Goal: Check status: Check status

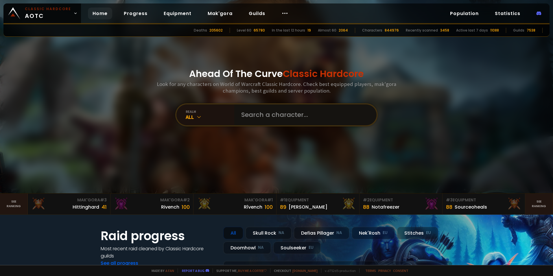
click at [279, 112] on input "text" at bounding box center [304, 114] width 132 height 21
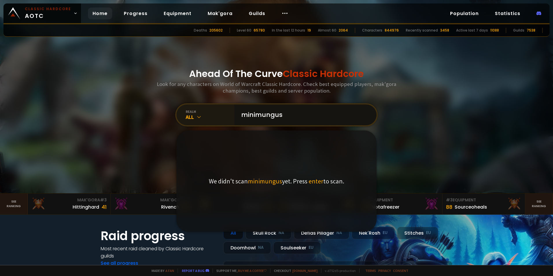
type input "minimungus"
click at [200, 114] on icon at bounding box center [199, 117] width 6 height 6
click at [196, 116] on icon at bounding box center [199, 117] width 6 height 6
click at [296, 116] on input "minimungus" at bounding box center [304, 114] width 132 height 21
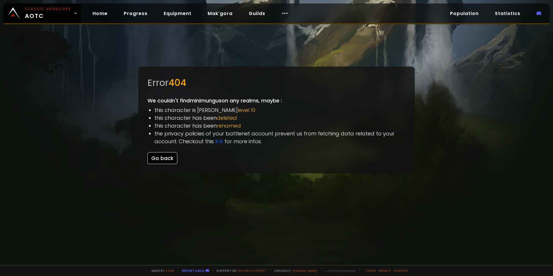
click at [167, 162] on button "Go back" at bounding box center [163, 158] width 30 height 12
